Goal: Task Accomplishment & Management: Use online tool/utility

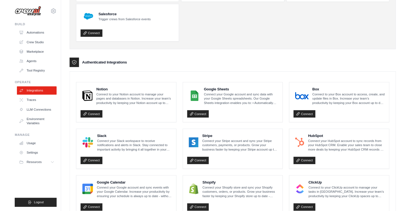
scroll to position [98, 0]
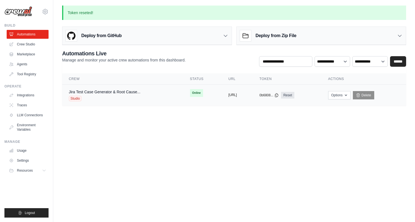
click at [237, 94] on button "https://jira-test-case-generator-ro" at bounding box center [232, 95] width 9 height 4
click at [279, 95] on icon at bounding box center [276, 95] width 4 height 4
click at [37, 35] on link "Automations" at bounding box center [28, 34] width 42 height 9
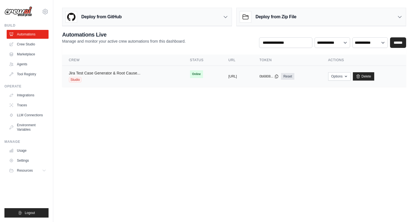
click at [127, 74] on link "Jira Test Case Generator & Root Cause..." at bounding box center [105, 73] width 72 height 4
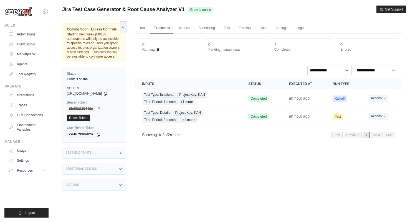
click at [120, 167] on div "Additional Details" at bounding box center [94, 169] width 64 height 12
click at [121, 184] on icon at bounding box center [120, 185] width 4 height 4
click at [123, 152] on icon at bounding box center [120, 153] width 4 height 4
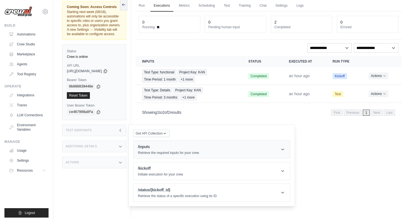
scroll to position [24, 0]
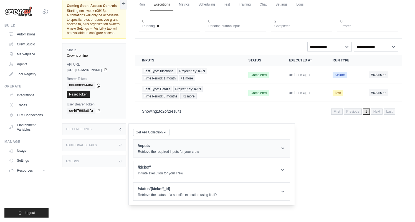
click at [285, 149] on icon at bounding box center [283, 149] width 6 height 6
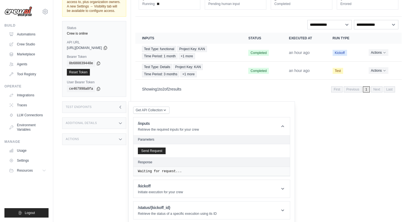
scroll to position [48, 0]
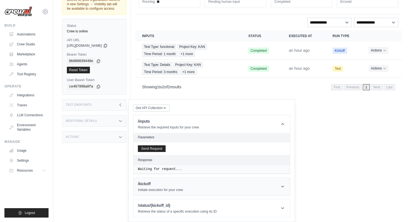
click at [215, 190] on header "/kickoff Initiate execution for your crew" at bounding box center [211, 187] width 156 height 18
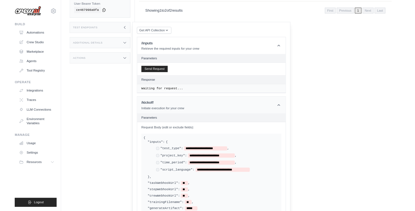
scroll to position [125, 0]
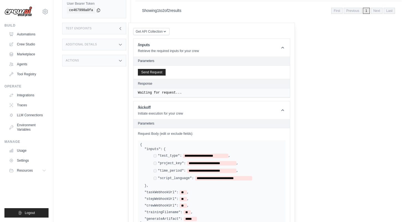
drag, startPoint x: 161, startPoint y: 156, endPoint x: 178, endPoint y: 165, distance: 19.6
click at [178, 165] on div "**********" at bounding box center [216, 168] width 134 height 28
drag, startPoint x: 253, startPoint y: 178, endPoint x: 182, endPoint y: 153, distance: 75.0
click at [182, 153] on div "**********" at bounding box center [213, 168] width 139 height 32
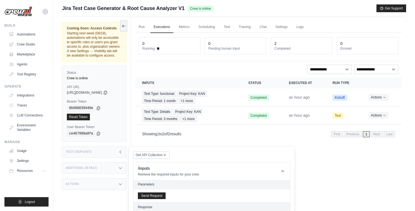
scroll to position [0, 0]
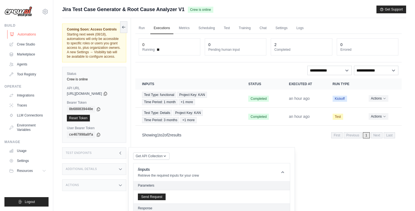
click at [31, 34] on link "Automations" at bounding box center [28, 34] width 42 height 9
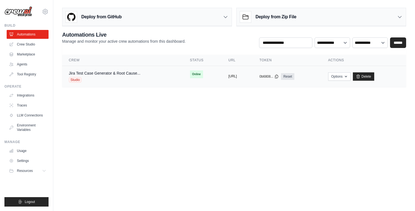
click at [237, 77] on button "https://jira-test-case-generator-ro" at bounding box center [232, 76] width 9 height 4
click at [96, 73] on link "Jira Test Case Generator & Root Cause..." at bounding box center [105, 73] width 72 height 4
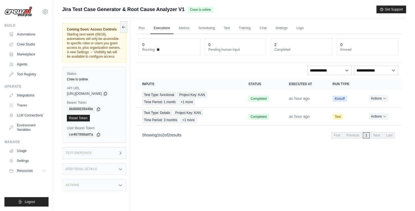
click at [117, 170] on div "Additional Details" at bounding box center [94, 169] width 64 height 12
click at [120, 152] on icon at bounding box center [120, 153] width 4 height 4
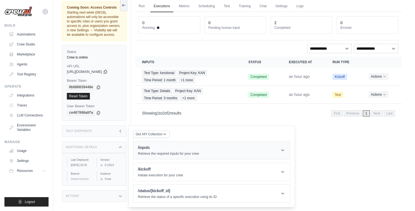
scroll to position [24, 0]
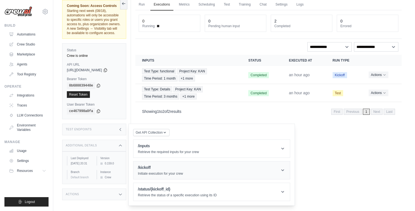
click at [154, 170] on h1 "/kickoff" at bounding box center [160, 168] width 45 height 6
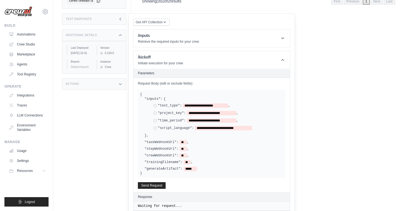
scroll to position [135, 0]
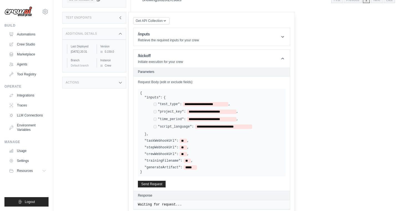
drag, startPoint x: 161, startPoint y: 105, endPoint x: 180, endPoint y: 116, distance: 21.8
click at [180, 116] on div "**********" at bounding box center [216, 116] width 134 height 28
click at [158, 182] on button "Send Request" at bounding box center [152, 184] width 28 height 7
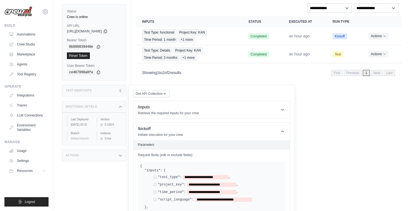
scroll to position [61, 0]
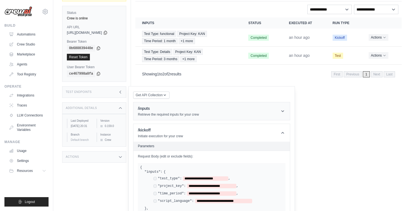
click at [283, 113] on icon at bounding box center [283, 111] width 6 height 6
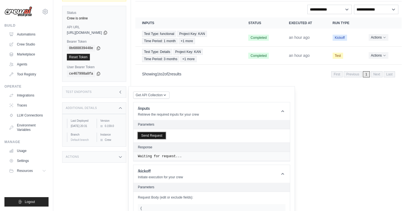
click at [160, 136] on button "Send Request" at bounding box center [152, 135] width 28 height 7
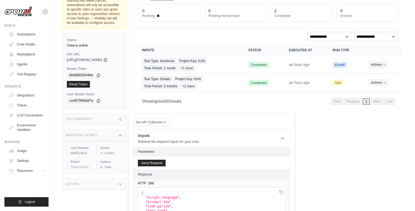
scroll to position [0, 0]
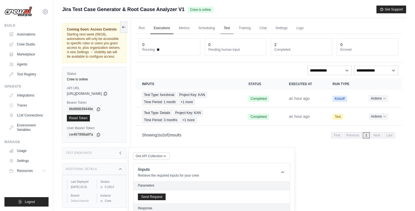
click at [228, 27] on link "Test" at bounding box center [226, 28] width 13 height 12
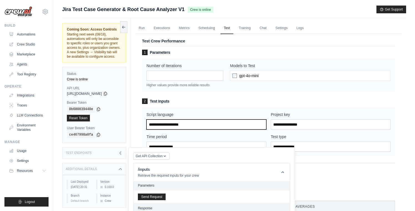
click at [181, 126] on input "Script language" at bounding box center [206, 125] width 120 height 10
type input "******"
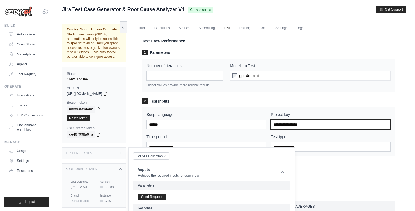
click at [277, 123] on input "Project key" at bounding box center [331, 125] width 120 height 10
type input "***"
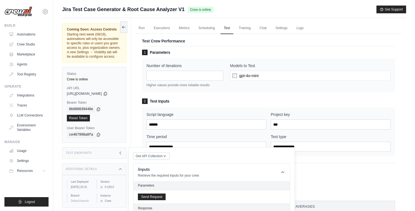
click at [261, 102] on h3 "2 Test Inputs" at bounding box center [268, 101] width 253 height 6
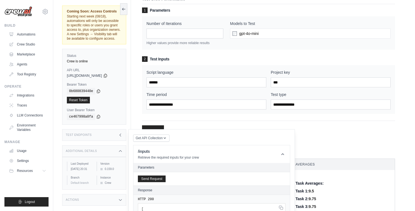
scroll to position [50, 0]
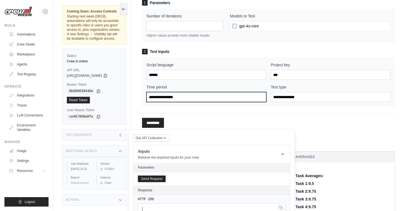
click at [209, 97] on input "Time period" at bounding box center [206, 97] width 120 height 10
type input "*******"
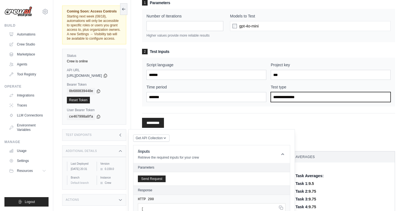
click at [285, 99] on input "Test type" at bounding box center [331, 97] width 120 height 10
type input "**********"
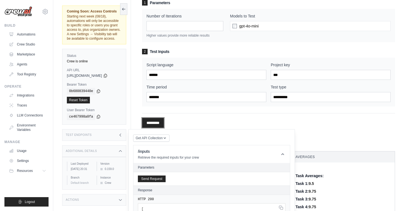
click at [163, 123] on input "*********" at bounding box center [153, 123] width 22 height 10
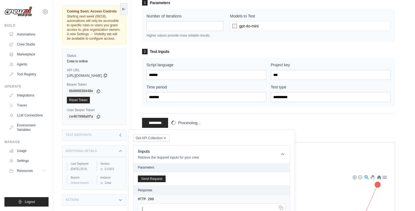
click at [108, 74] on icon at bounding box center [105, 75] width 4 height 4
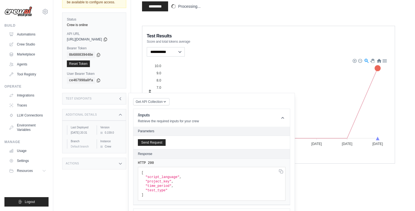
scroll to position [167, 0]
click at [120, 99] on icon at bounding box center [120, 98] width 4 height 4
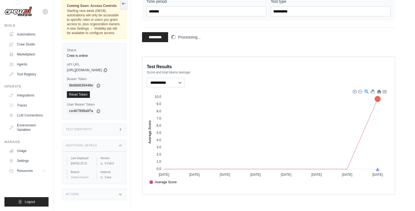
click at [122, 145] on icon at bounding box center [120, 145] width 4 height 4
click at [123, 166] on div "Actions" at bounding box center [94, 162] width 64 height 12
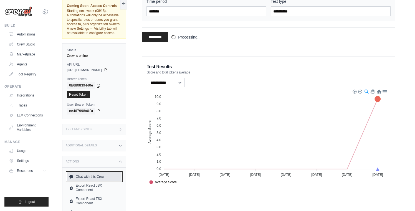
click at [99, 176] on link "Chat with this Crew" at bounding box center [94, 176] width 55 height 9
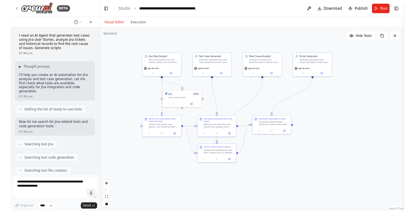
scroll to position [845, 0]
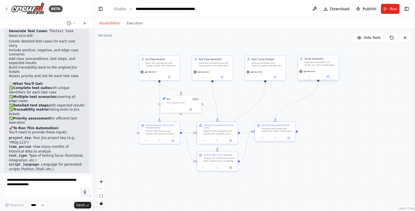
click at [323, 73] on div "gpt-4o-mini" at bounding box center [318, 71] width 38 height 3
click at [335, 50] on icon at bounding box center [333, 49] width 3 height 3
click at [322, 51] on button "Confirm" at bounding box center [318, 49] width 20 height 7
click at [283, 129] on div "Generate automated test scripts and utility scripts based on the test cases and…" at bounding box center [277, 128] width 32 height 5
click at [291, 116] on icon at bounding box center [291, 116] width 2 height 3
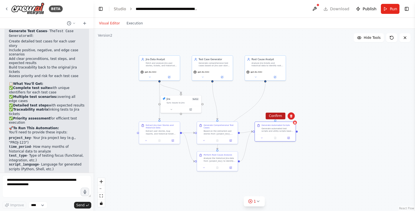
click at [276, 116] on button "Confirm" at bounding box center [275, 116] width 20 height 7
click at [258, 202] on icon at bounding box center [258, 201] width 2 height 1
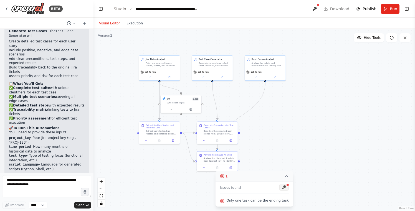
click at [283, 187] on button at bounding box center [283, 187] width 9 height 7
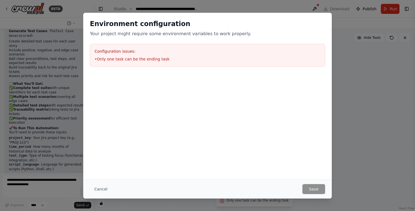
click at [147, 54] on h3 "Configuration issues:" at bounding box center [208, 52] width 226 height 6
click at [146, 60] on li "• Only one task can be the ending task" at bounding box center [208, 59] width 226 height 6
click at [101, 189] on button "Cancel" at bounding box center [101, 189] width 22 height 10
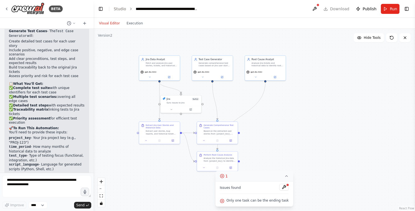
click at [285, 177] on icon at bounding box center [286, 176] width 2 height 1
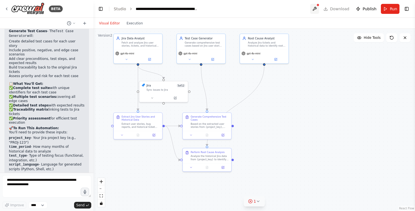
click at [317, 10] on button at bounding box center [314, 9] width 9 height 10
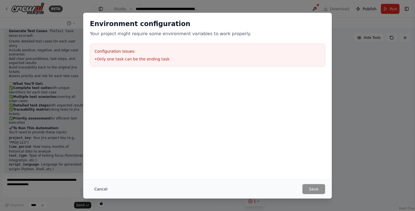
click at [107, 189] on button "Cancel" at bounding box center [101, 189] width 22 height 10
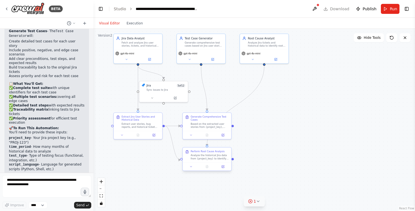
click at [209, 158] on div "Analyze the historical Jira data from {project_key} to identify root causes of …" at bounding box center [209, 157] width 38 height 6
click at [228, 143] on icon at bounding box center [227, 142] width 2 height 3
click at [212, 142] on button "Confirm" at bounding box center [211, 142] width 20 height 7
click at [367, 8] on span "Publish" at bounding box center [369, 9] width 14 height 6
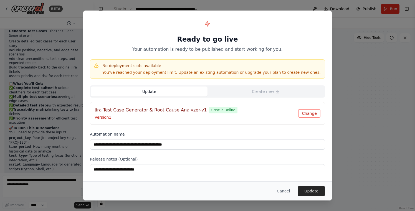
click at [310, 114] on button "Change" at bounding box center [309, 113] width 22 height 8
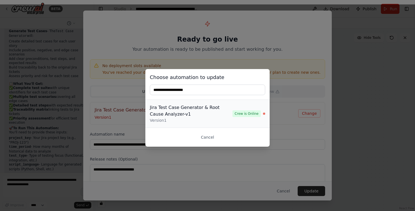
click at [242, 113] on span "Crew is Online" at bounding box center [246, 113] width 28 height 7
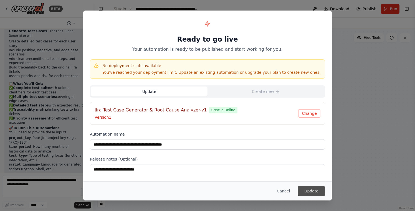
click at [308, 193] on button "Update" at bounding box center [311, 191] width 27 height 10
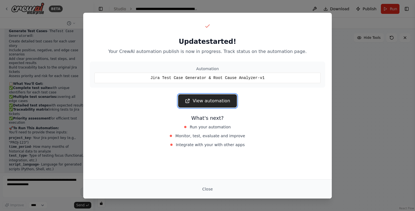
click at [217, 100] on link "View automation" at bounding box center [207, 100] width 59 height 13
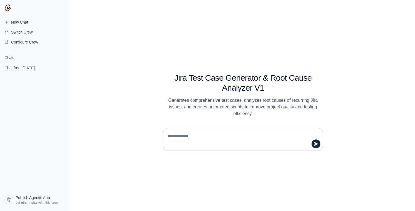
click at [173, 141] on textarea at bounding box center [241, 140] width 149 height 16
type textarea "*"
paste textarea "**********"
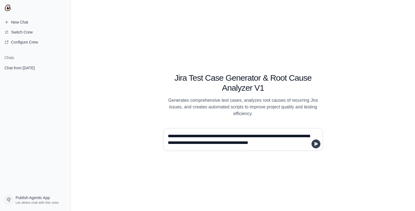
type textarea "**********"
click at [316, 144] on icon "submit" at bounding box center [316, 144] width 4 height 4
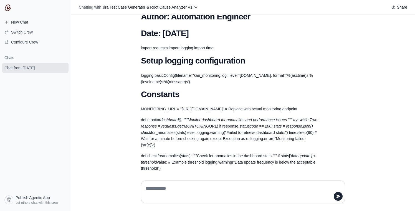
scroll to position [1020, 0]
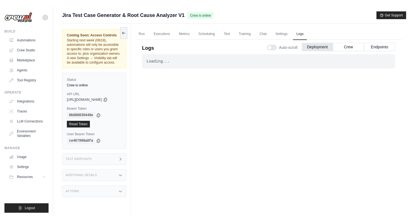
scroll to position [24, 0]
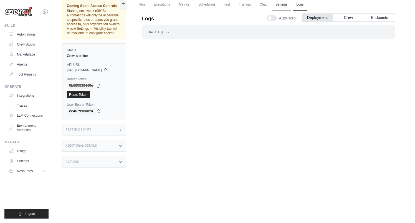
click at [278, 5] on link "Settings" at bounding box center [281, 5] width 19 height 12
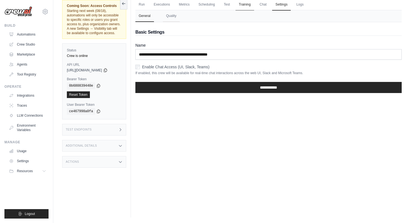
click at [247, 4] on link "Training" at bounding box center [244, 5] width 19 height 12
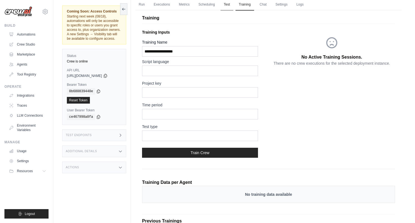
click at [225, 4] on link "Test" at bounding box center [226, 5] width 13 height 12
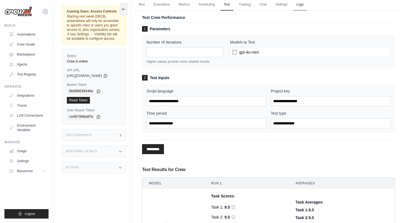
click at [298, 4] on link "Logs" at bounding box center [300, 5] width 14 height 12
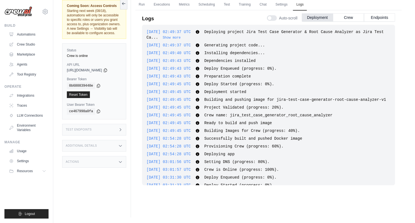
scroll to position [257, 0]
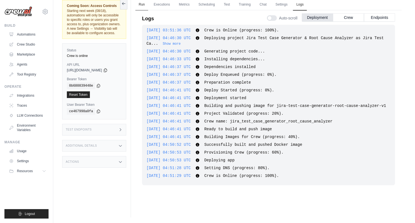
click at [144, 4] on link "Run" at bounding box center [141, 5] width 13 height 12
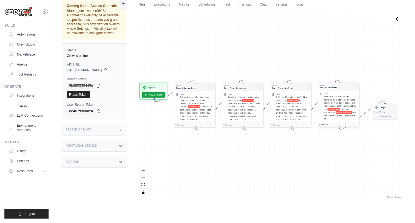
click at [341, 92] on div "Task Generate automated test scripts and utility scripts based on the test case…" at bounding box center [338, 106] width 41 height 31
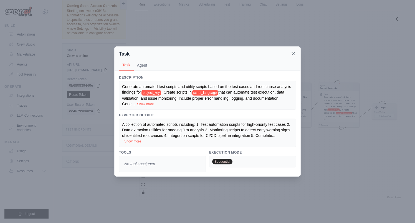
click at [292, 54] on icon at bounding box center [293, 54] width 6 height 6
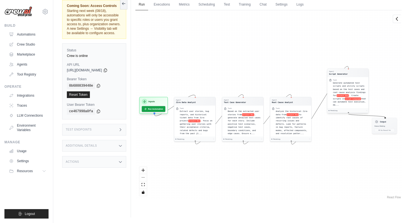
drag, startPoint x: 330, startPoint y: 99, endPoint x: 339, endPoint y: 90, distance: 12.9
click at [339, 90] on span "Generate automated test scripts and utility scripts based on the test cases and…" at bounding box center [349, 89] width 33 height 15
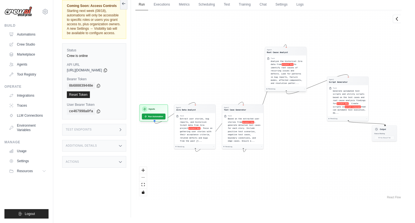
drag, startPoint x: 296, startPoint y: 110, endPoint x: 291, endPoint y: 58, distance: 52.6
click at [291, 58] on div "Task Analyze the historical Jira data from project Key to identify root causes …" at bounding box center [288, 71] width 34 height 28
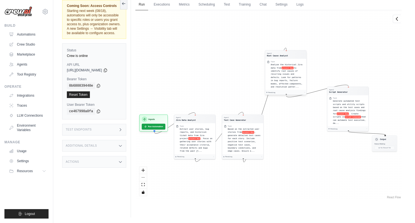
click at [291, 58] on div "Agent Root Cause Analyst" at bounding box center [285, 54] width 41 height 8
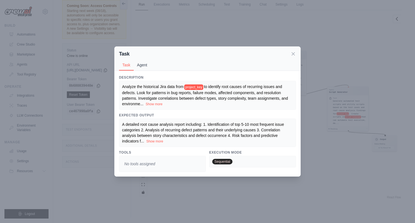
click at [144, 65] on button "Agent" at bounding box center [142, 65] width 17 height 11
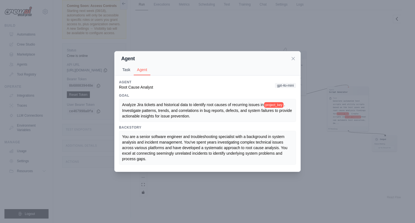
click at [128, 68] on button "Task" at bounding box center [126, 69] width 15 height 11
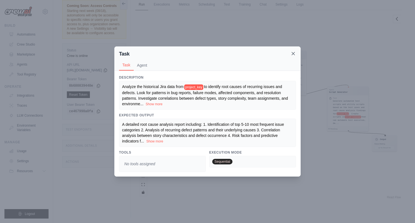
click at [294, 55] on icon at bounding box center [293, 53] width 3 height 3
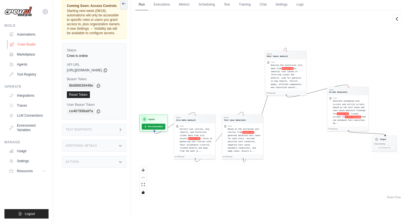
click at [28, 43] on link "Crew Studio" at bounding box center [28, 44] width 42 height 9
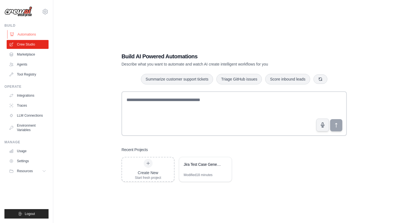
click at [29, 33] on link "Automations" at bounding box center [28, 34] width 42 height 9
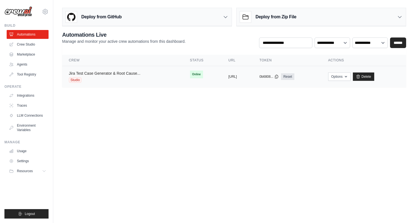
click at [127, 72] on link "Jira Test Case Generator & Root Cause..." at bounding box center [105, 73] width 72 height 4
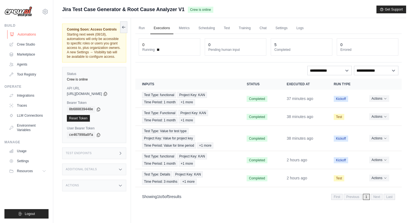
click at [26, 32] on link "Automations" at bounding box center [28, 34] width 42 height 9
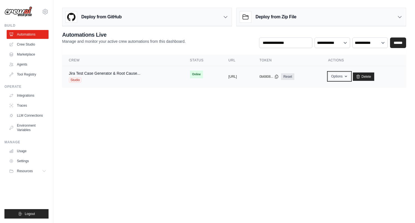
click at [350, 77] on button "Options" at bounding box center [339, 76] width 22 height 8
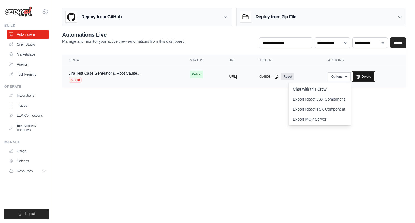
click at [374, 76] on link "Delete" at bounding box center [363, 76] width 21 height 8
